Goal: Task Accomplishment & Management: Manage account settings

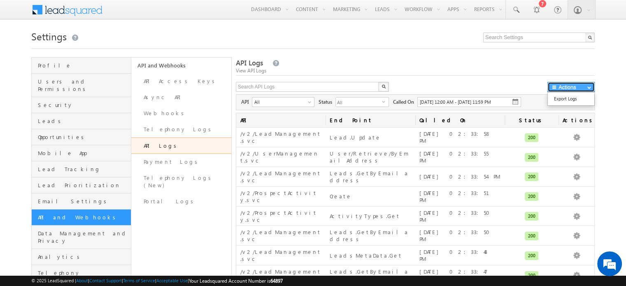
click at [573, 91] on button "Actions" at bounding box center [570, 87] width 47 height 10
click at [471, 76] on div "API Logs View API Logs" at bounding box center [415, 67] width 359 height 18
click at [164, 113] on link "Webhooks" at bounding box center [181, 113] width 100 height 16
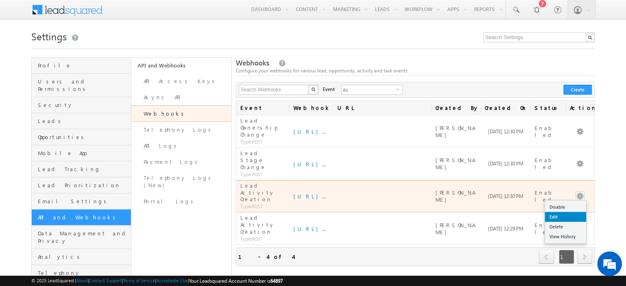
click at [560, 212] on link "Edit" at bounding box center [565, 217] width 41 height 10
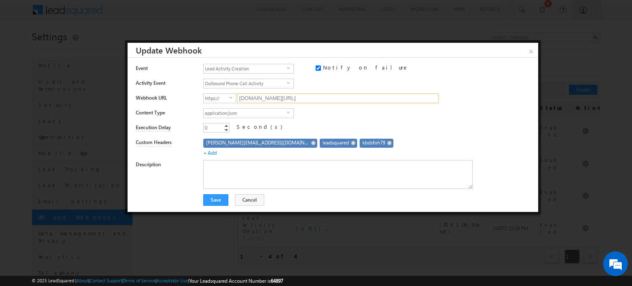
click at [351, 98] on input "[DOMAIN_NAME][URL]" at bounding box center [338, 98] width 202 height 10
click at [390, 120] on div "Execution Delay 0 0 Increment Decrement Second(s)" at bounding box center [334, 127] width 396 height 15
click at [360, 92] on div "Webhook URL https:// select https:// 7s7qg3wzlg.execute-api.ap-south-1.amazonaw…" at bounding box center [334, 97] width 396 height 15
click at [396, 108] on div "application/json select application/json" at bounding box center [367, 114] width 329 height 12
click at [372, 98] on input "7s7qg3wzlg.execute-api.ap-south-1.amazonaws.com/develop/ingestion/crm-events" at bounding box center [338, 98] width 202 height 10
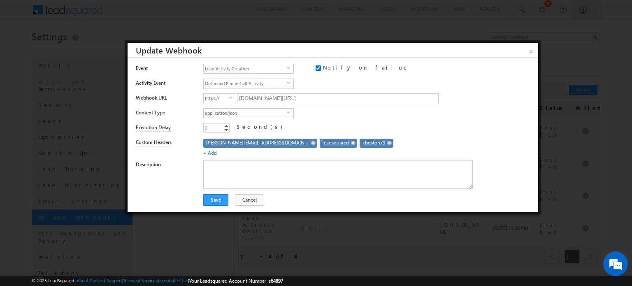
click at [400, 124] on div "0 0 Increment Decrement Second(s)" at bounding box center [367, 129] width 329 height 12
click at [273, 79] on span "Outbound Phone Call Activity" at bounding box center [245, 83] width 83 height 9
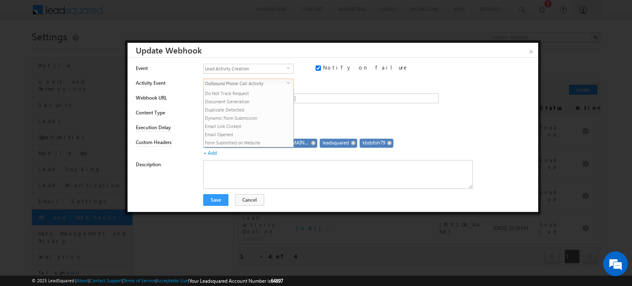
scroll to position [107, 0]
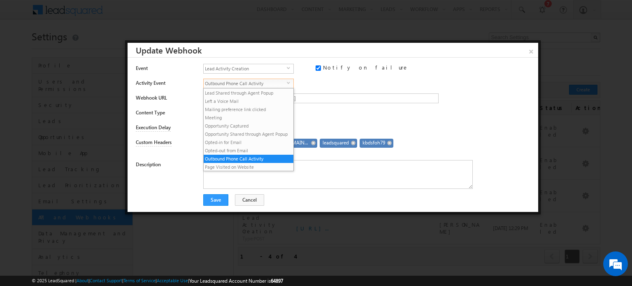
click at [273, 79] on span "Outbound Phone Call Activity" at bounding box center [245, 83] width 83 height 9
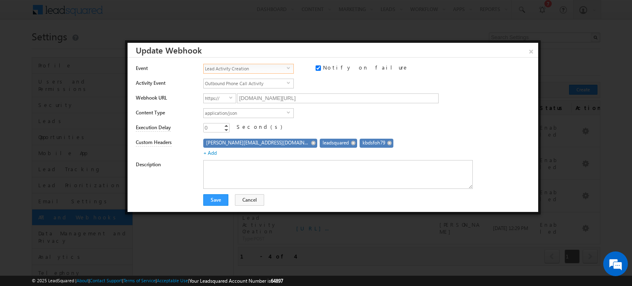
click at [267, 72] on span "Lead Activity Creation" at bounding box center [245, 68] width 83 height 9
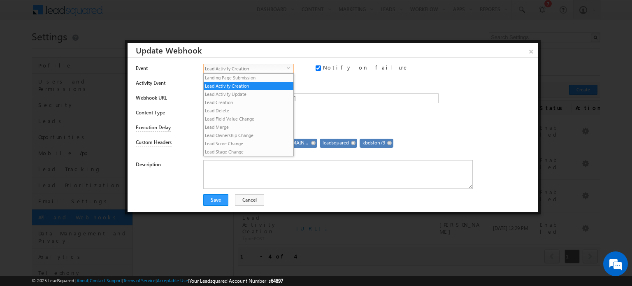
click at [267, 72] on span "Lead Activity Creation" at bounding box center [245, 68] width 83 height 9
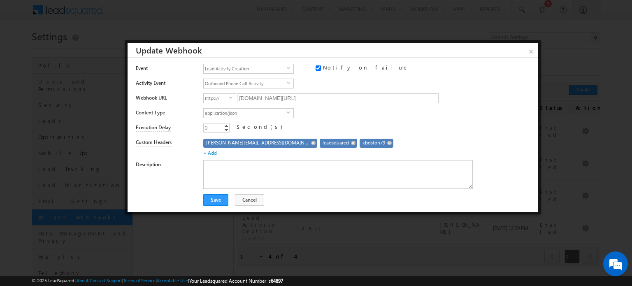
click at [311, 141] on span at bounding box center [313, 143] width 5 height 5
click at [337, 125] on div "0 0 Increment Decrement Second(s)" at bounding box center [367, 129] width 329 height 12
click at [263, 100] on input "7s7qg3wzlg.execute-api.ap-south-1.amazonaws.com/develop/ingestion/crm-events" at bounding box center [338, 98] width 202 height 10
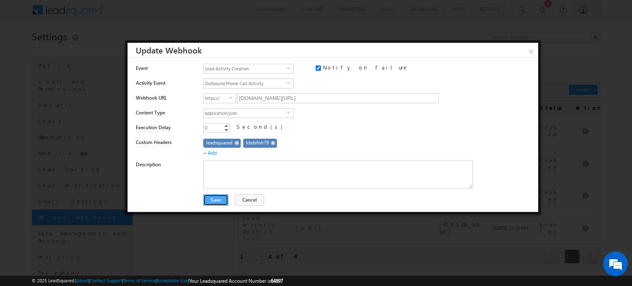
click at [217, 202] on button "Save" at bounding box center [215, 200] width 25 height 12
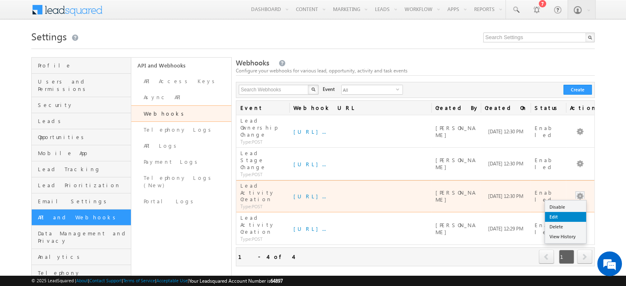
click at [568, 212] on link "Edit" at bounding box center [565, 217] width 41 height 10
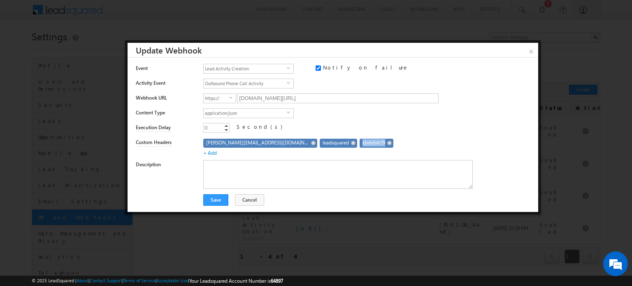
drag, startPoint x: 310, startPoint y: 143, endPoint x: 331, endPoint y: 144, distance: 21.8
click at [363, 144] on span "kbdsfoh79" at bounding box center [374, 142] width 23 height 7
copy span "kbdsfoh79"
click at [250, 196] on button "Cancel" at bounding box center [249, 200] width 29 height 12
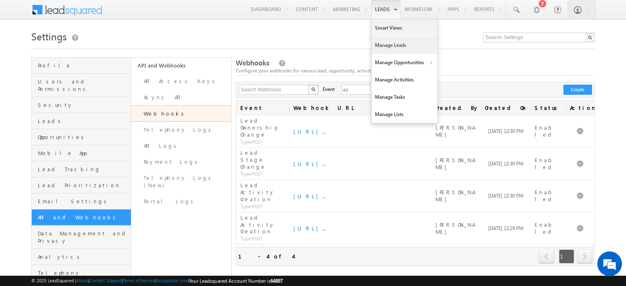
click at [395, 46] on link "Manage Leads" at bounding box center [405, 45] width 66 height 17
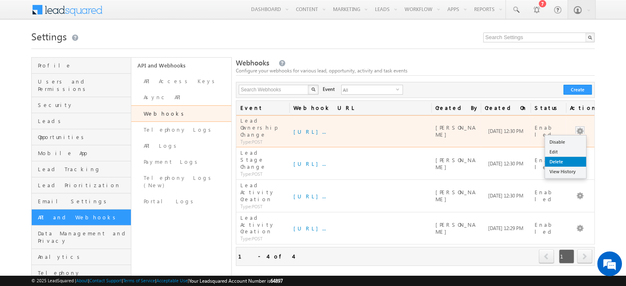
click at [572, 157] on link "Delete" at bounding box center [565, 162] width 41 height 10
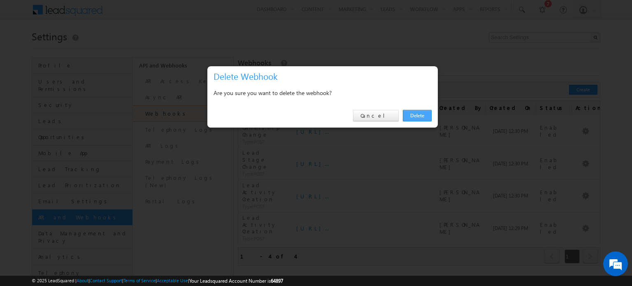
click at [418, 117] on link "Delete" at bounding box center [417, 116] width 29 height 12
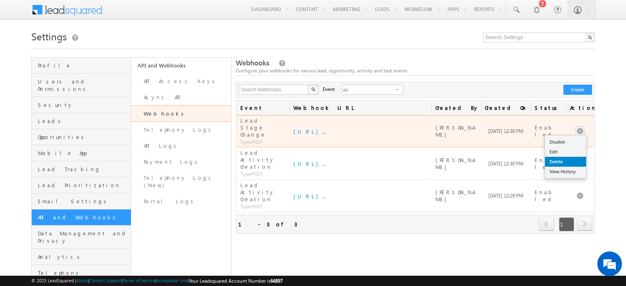
click at [566, 158] on link "Delete" at bounding box center [565, 162] width 41 height 10
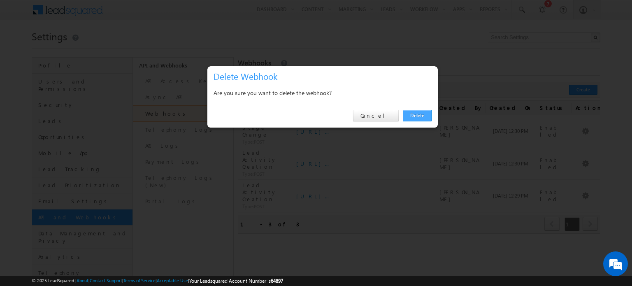
click at [418, 113] on link "Delete" at bounding box center [417, 116] width 29 height 12
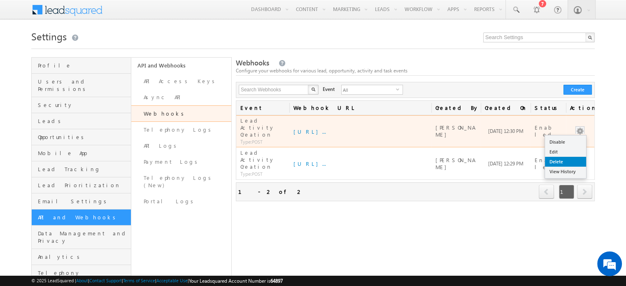
click at [564, 157] on link "Delete" at bounding box center [565, 162] width 41 height 10
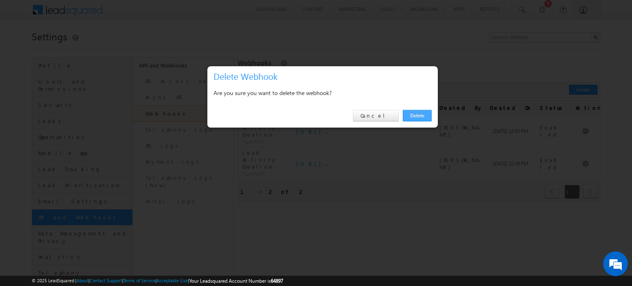
click at [420, 118] on link "Delete" at bounding box center [417, 116] width 29 height 12
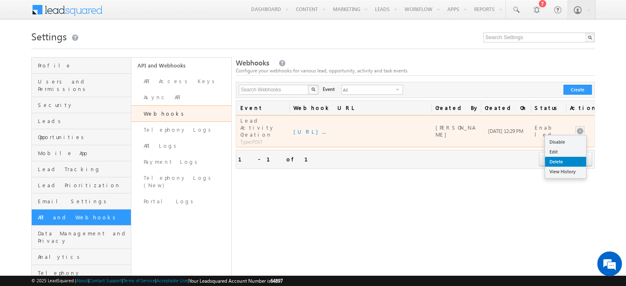
click at [570, 157] on link "Delete" at bounding box center [565, 162] width 41 height 10
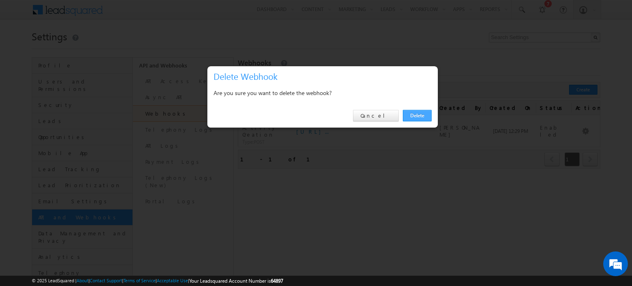
click at [411, 118] on link "Delete" at bounding box center [417, 116] width 29 height 12
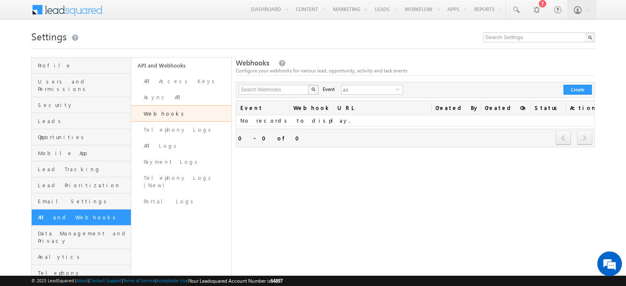
click at [409, 179] on div "Webhooks Configure your webhooks for various lead, opportunity, activity and ta…" at bounding box center [415, 181] width 359 height 248
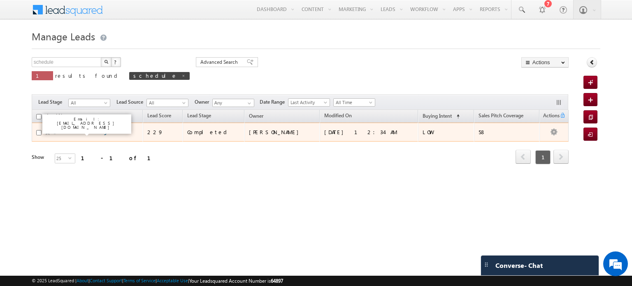
click at [99, 132] on link "Schedule OwnerChange1" at bounding box center [84, 132] width 54 height 6
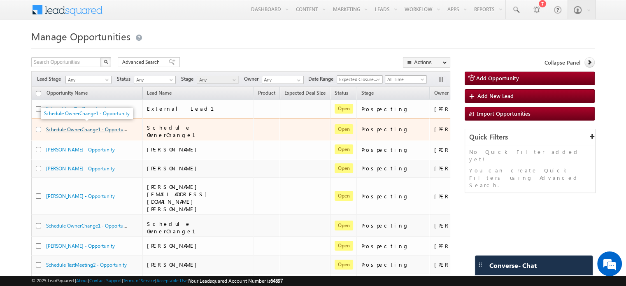
click at [77, 128] on link "Schedule OwnerChange1 - Opportunity" at bounding box center [89, 129] width 86 height 7
